Goal: Navigation & Orientation: Find specific page/section

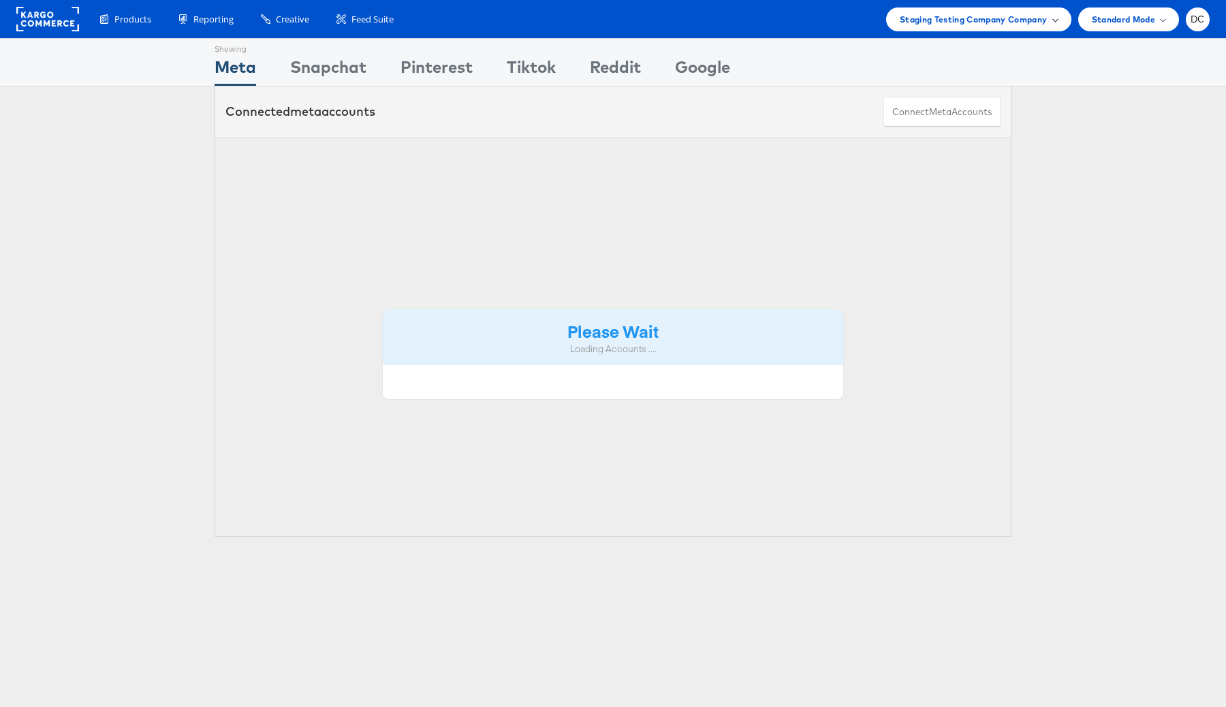
click at [1003, 22] on span "Staging Testing Company Company" at bounding box center [974, 19] width 148 height 14
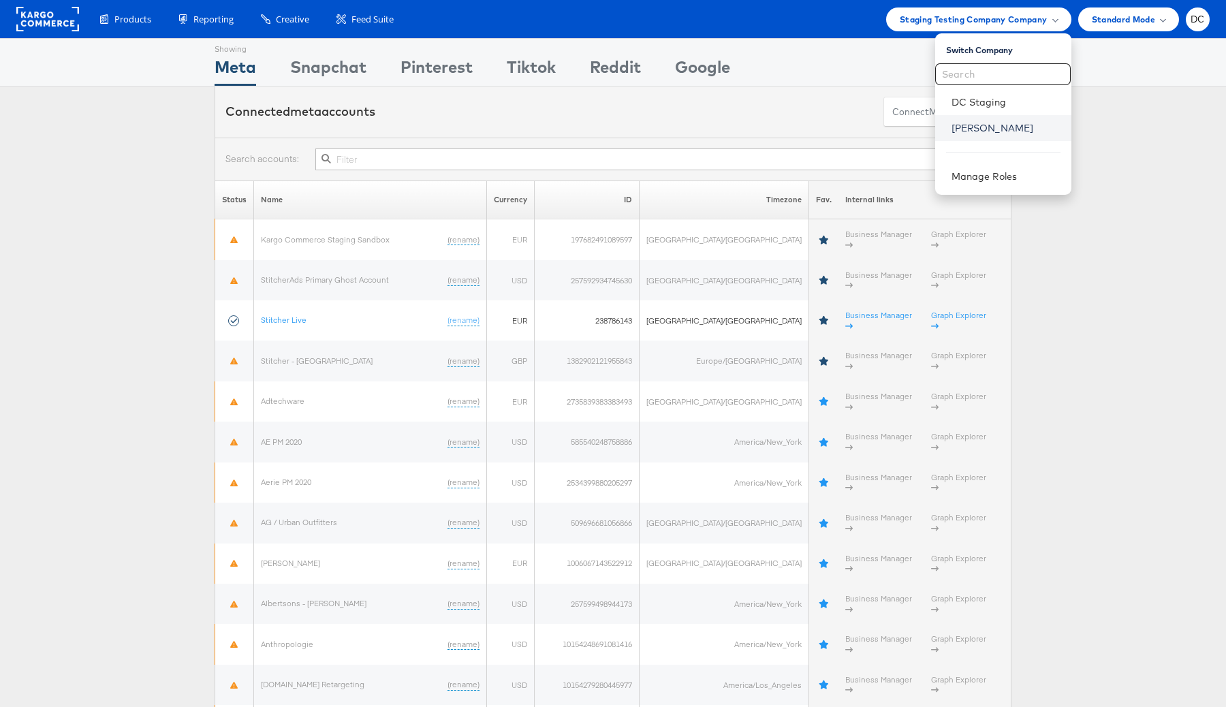
click at [985, 129] on link "[PERSON_NAME]" at bounding box center [1006, 128] width 109 height 14
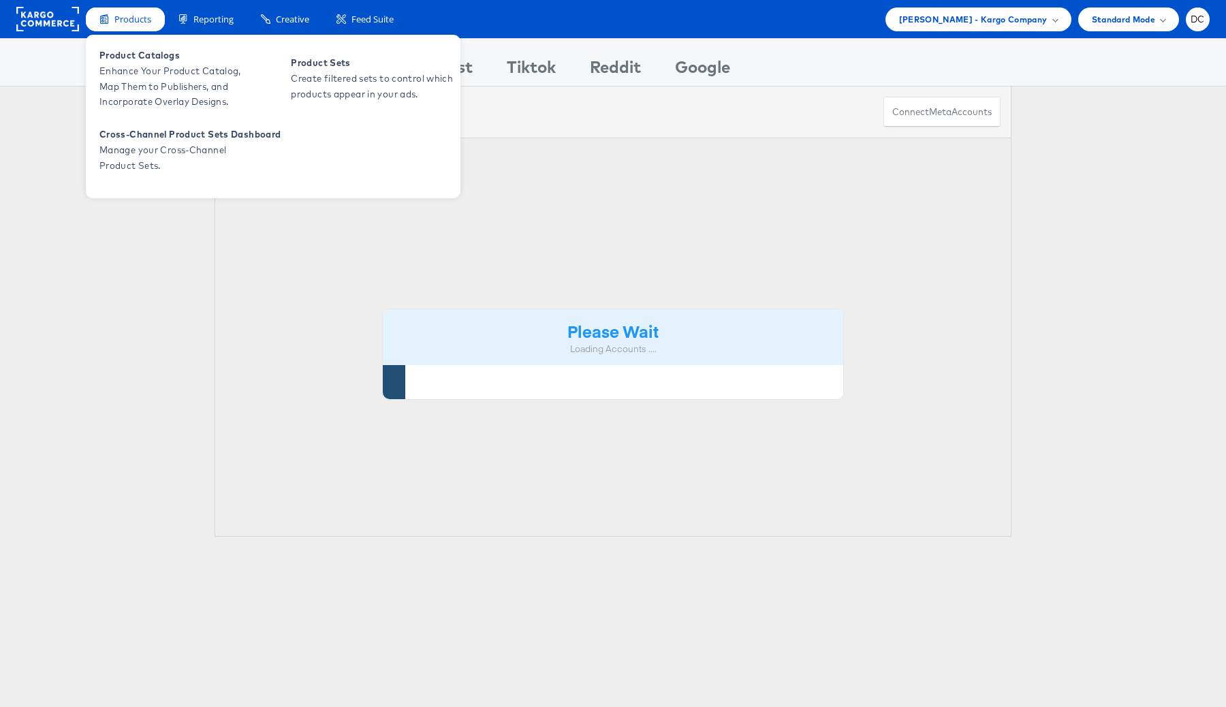
click at [132, 18] on span "Products" at bounding box center [132, 19] width 37 height 13
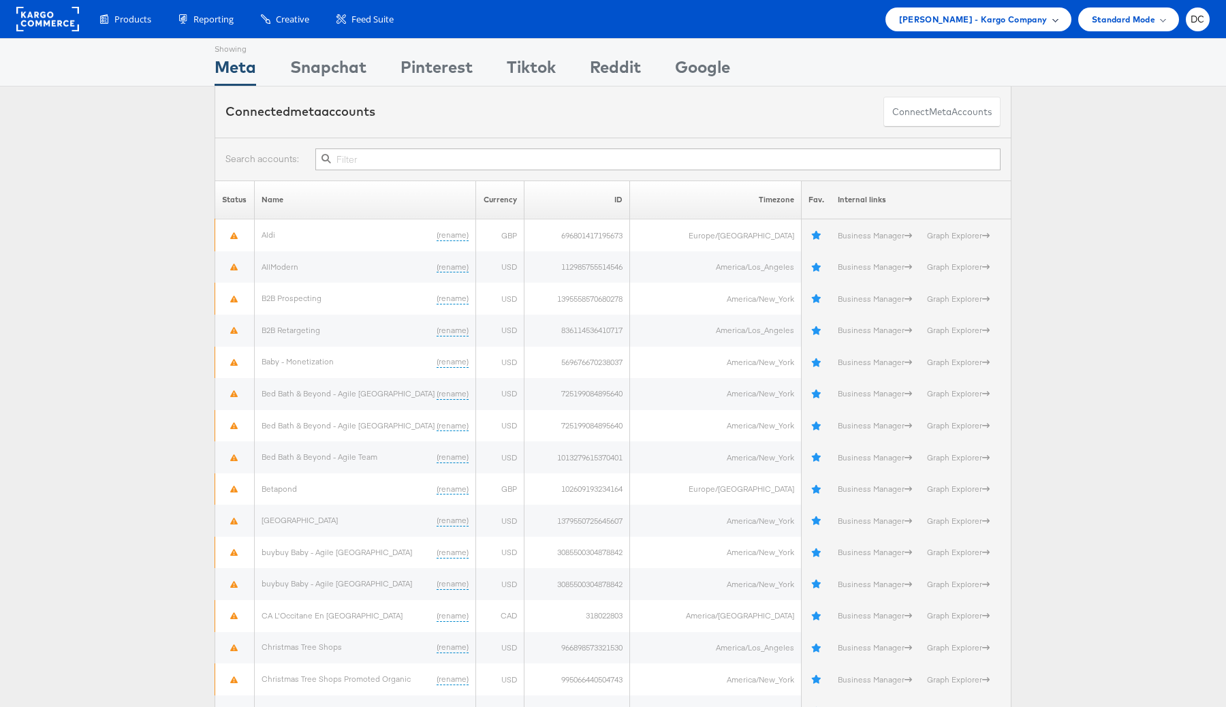
click at [1044, 14] on span "Peter Inouye - Kargo Company" at bounding box center [973, 19] width 148 height 14
click at [1016, 18] on span "Peter Inouye - Kargo Company" at bounding box center [973, 19] width 148 height 14
